Goal: Task Accomplishment & Management: Use online tool/utility

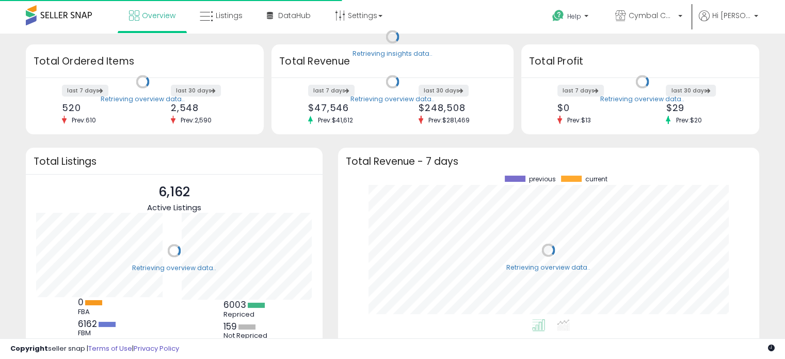
scroll to position [143, 400]
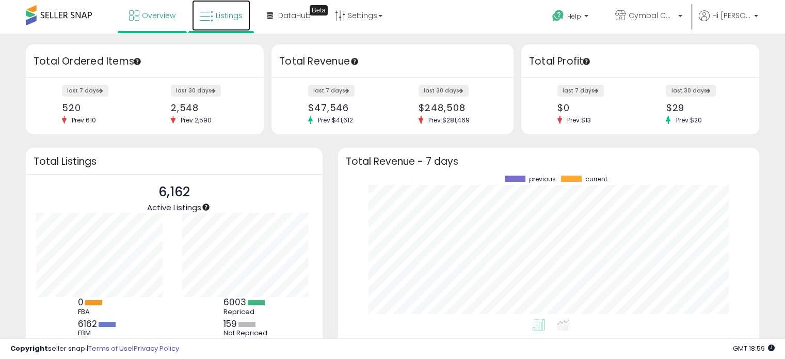
click at [206, 12] on icon at bounding box center [206, 16] width 13 height 13
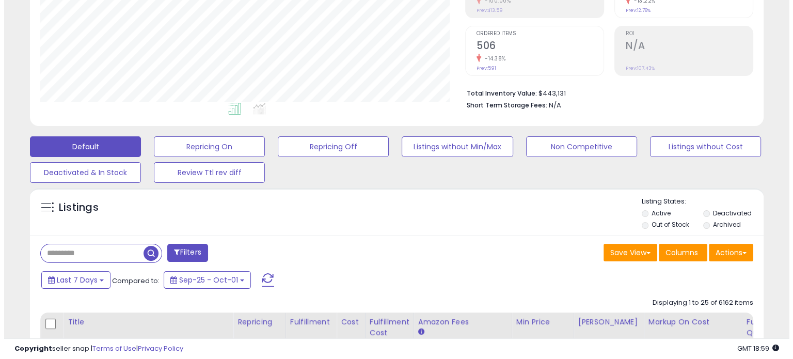
scroll to position [206, 0]
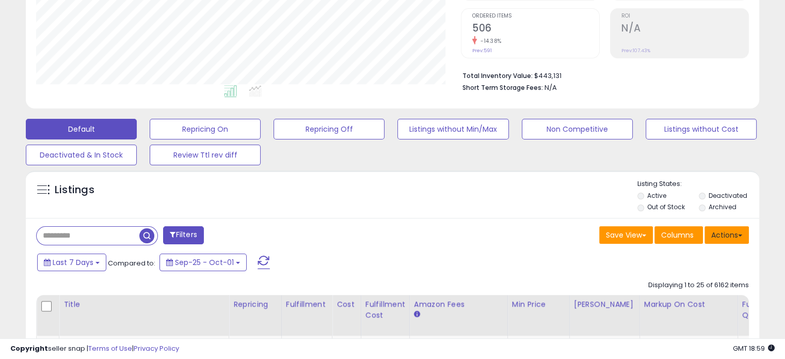
click at [712, 232] on button "Actions" at bounding box center [726, 235] width 44 height 18
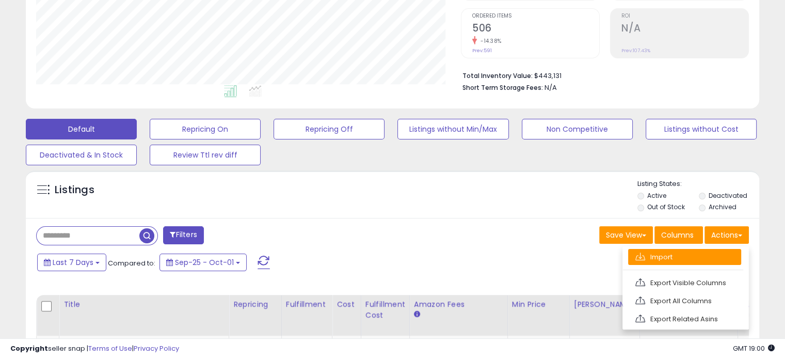
click at [685, 250] on link "Import" at bounding box center [684, 257] width 113 height 16
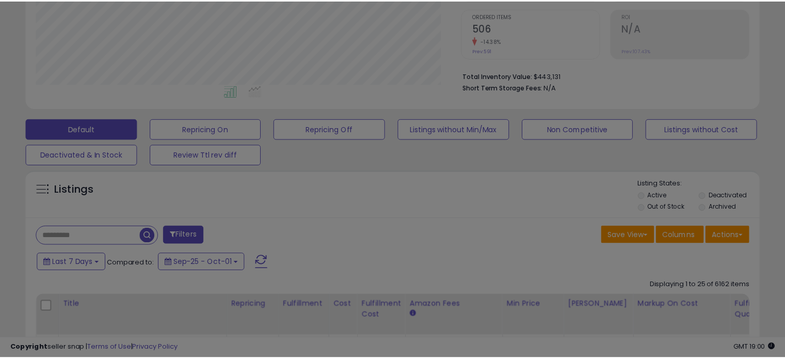
scroll to position [211, 429]
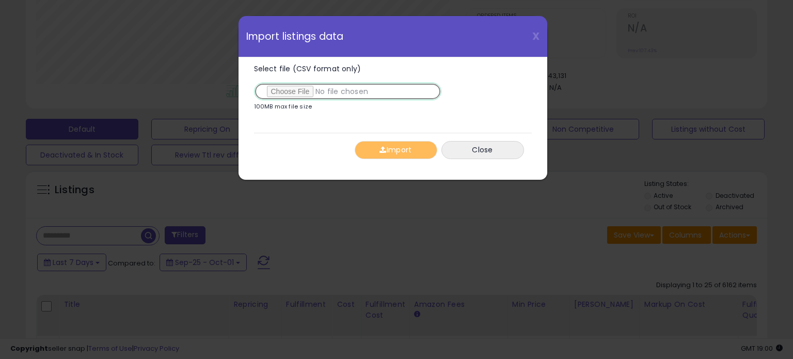
click at [283, 88] on input "Select file (CSV format only)" at bounding box center [347, 92] width 187 height 18
type input "**********"
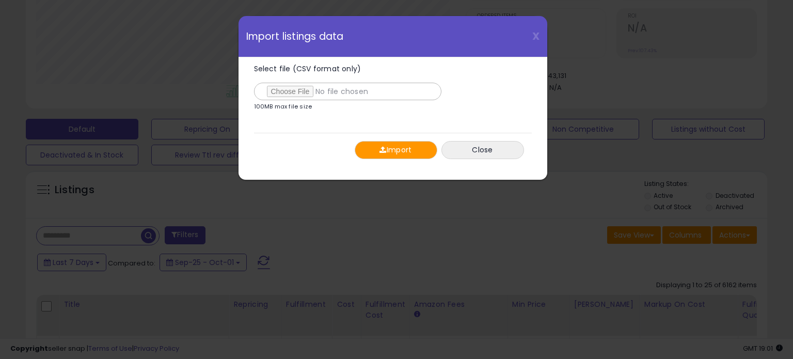
click at [407, 144] on button "Import" at bounding box center [396, 150] width 83 height 18
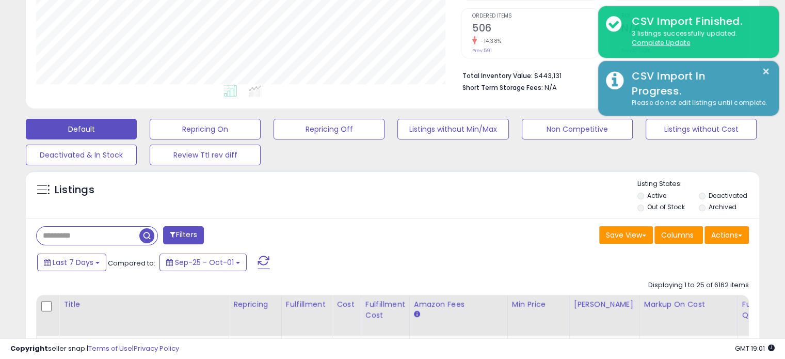
scroll to position [515819, 515606]
